Goal: Information Seeking & Learning: Learn about a topic

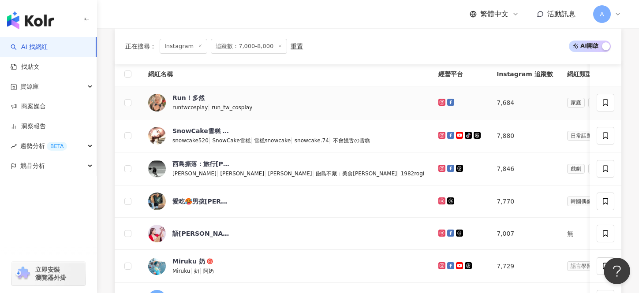
scroll to position [296, 0]
click at [439, 103] on icon at bounding box center [442, 101] width 6 height 5
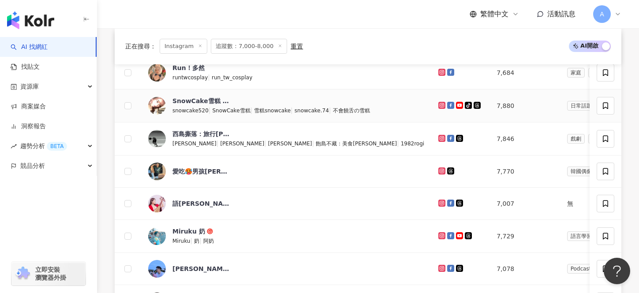
scroll to position [331, 0]
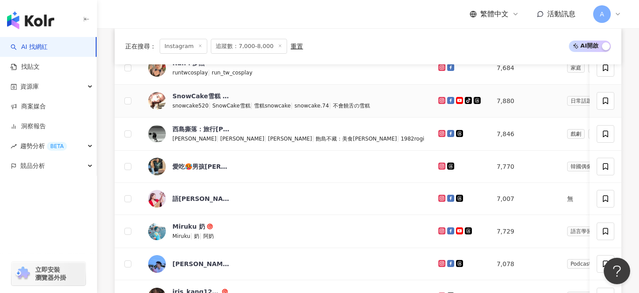
click at [439, 100] on icon at bounding box center [442, 100] width 6 height 5
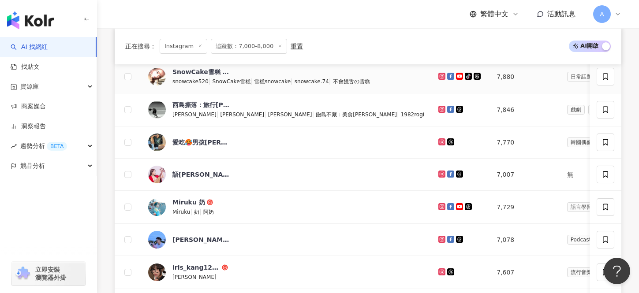
scroll to position [357, 0]
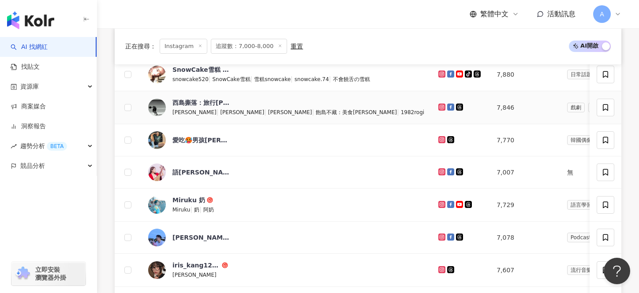
click at [438, 105] on icon at bounding box center [441, 107] width 7 height 7
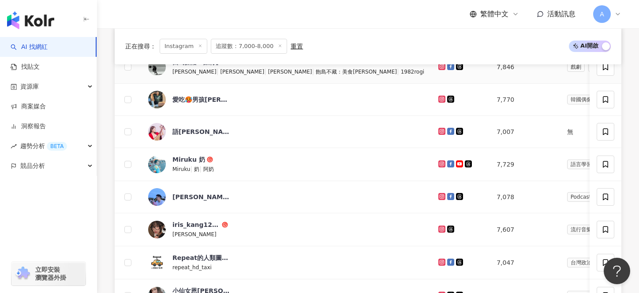
scroll to position [401, 0]
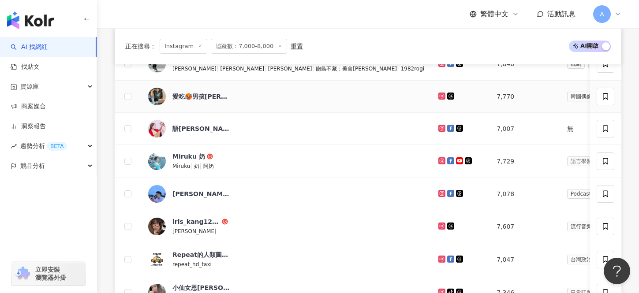
click at [438, 96] on icon at bounding box center [441, 96] width 7 height 7
click at [438, 124] on div at bounding box center [460, 129] width 44 height 10
click at [438, 126] on icon at bounding box center [441, 128] width 7 height 7
click at [440, 159] on icon at bounding box center [442, 161] width 4 height 4
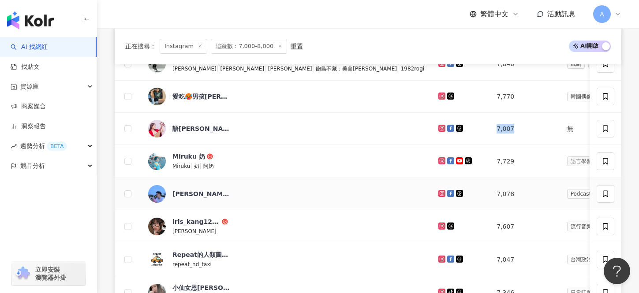
click at [439, 194] on icon at bounding box center [442, 193] width 6 height 5
click at [438, 226] on icon at bounding box center [441, 226] width 7 height 7
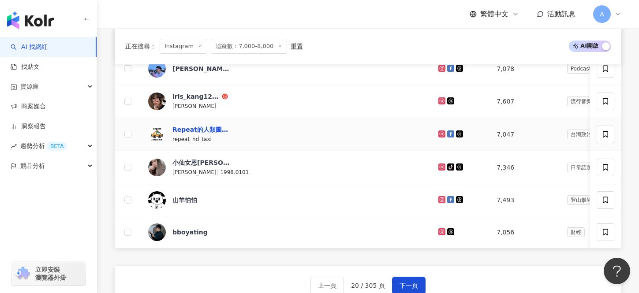
scroll to position [528, 0]
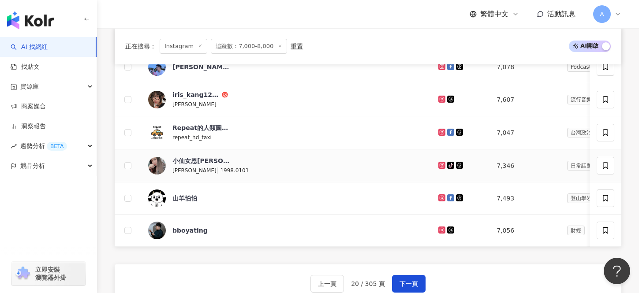
click at [439, 165] on icon at bounding box center [442, 165] width 6 height 5
click at [439, 198] on icon at bounding box center [442, 197] width 6 height 5
click at [440, 228] on icon at bounding box center [442, 230] width 4 height 4
